Goal: Task Accomplishment & Management: Manage account settings

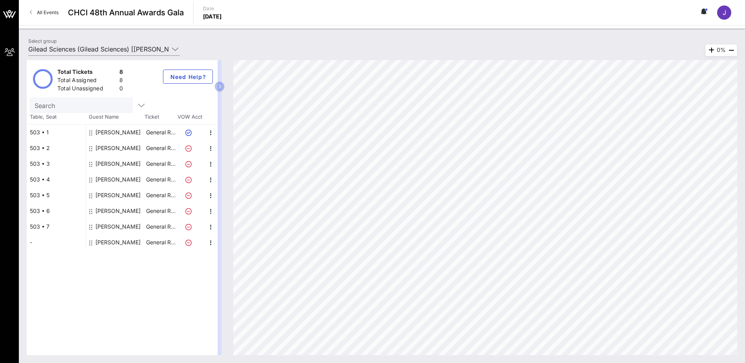
click at [112, 242] on div "[PERSON_NAME]" at bounding box center [117, 242] width 45 height 16
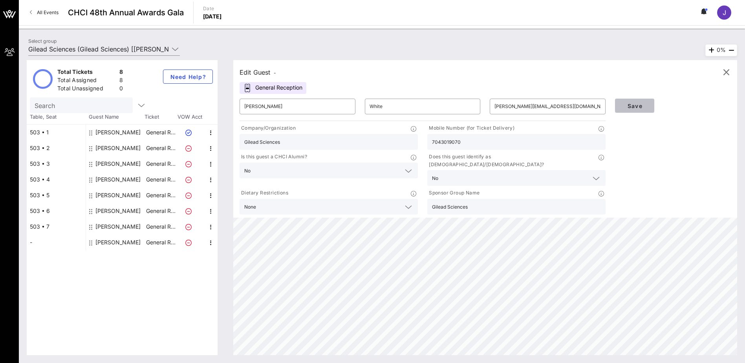
click at [633, 106] on span "Save" at bounding box center [634, 105] width 27 height 7
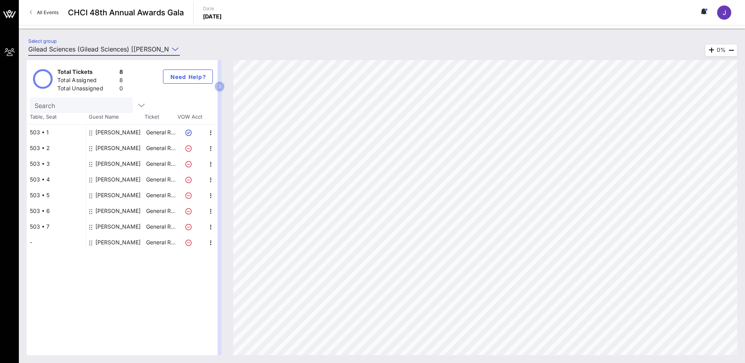
click at [120, 50] on input "Gilead Sciences (Gilead Sciences) [[PERSON_NAME], [EMAIL_ADDRESS][DOMAIN_NAME]]" at bounding box center [98, 49] width 141 height 13
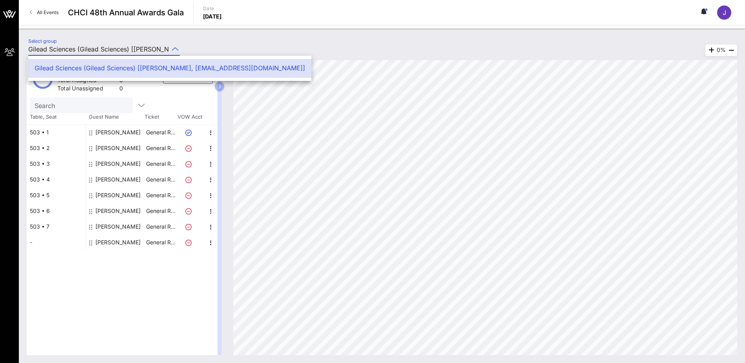
click at [45, 12] on span "All Events" at bounding box center [48, 12] width 22 height 6
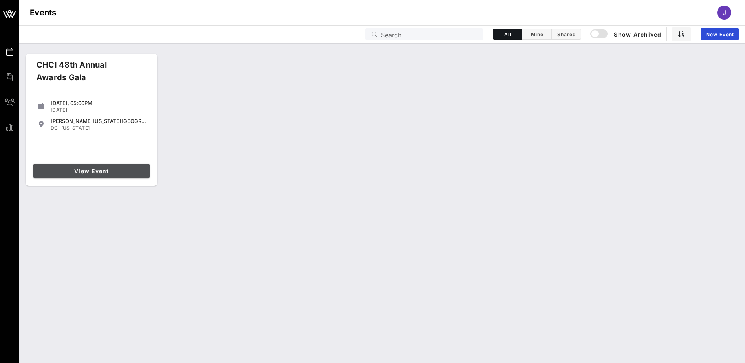
click at [97, 168] on span "View Event" at bounding box center [92, 171] width 110 height 7
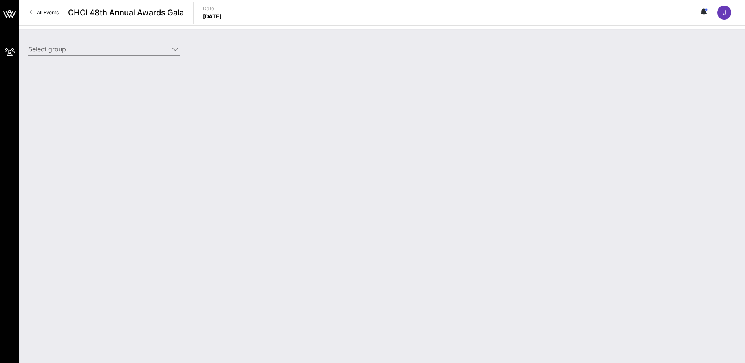
type input "Gilead Sciences (Gilead Sciences) [[PERSON_NAME], [EMAIL_ADDRESS][DOMAIN_NAME]]"
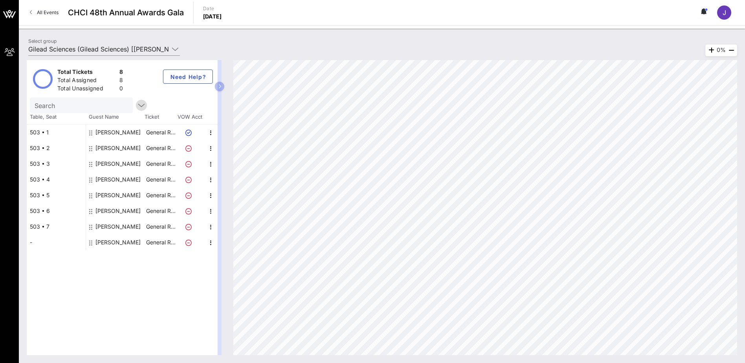
click at [137, 102] on icon "button" at bounding box center [141, 105] width 9 height 9
